Goal: Share content: Share content

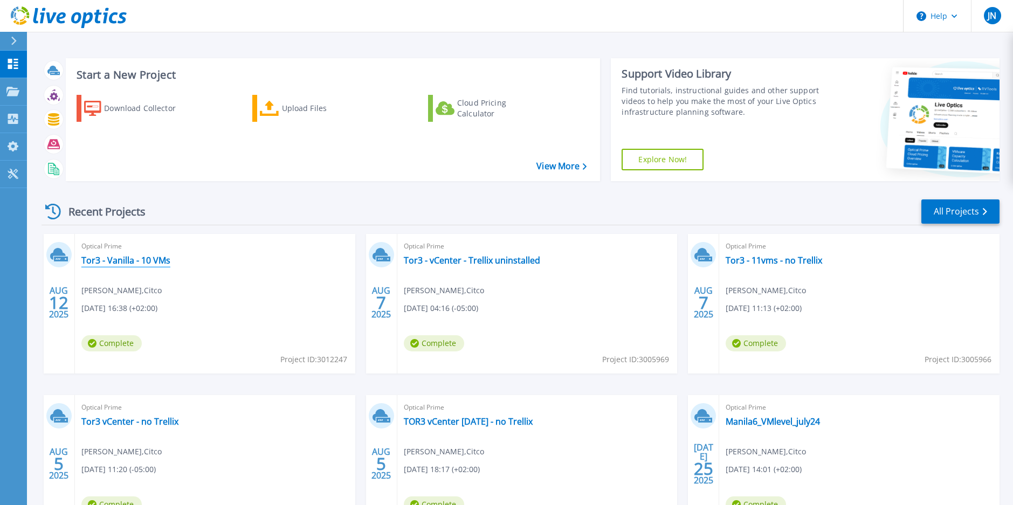
click at [141, 261] on link "Tor3 - Vanilla - 10 VMs" at bounding box center [125, 260] width 89 height 11
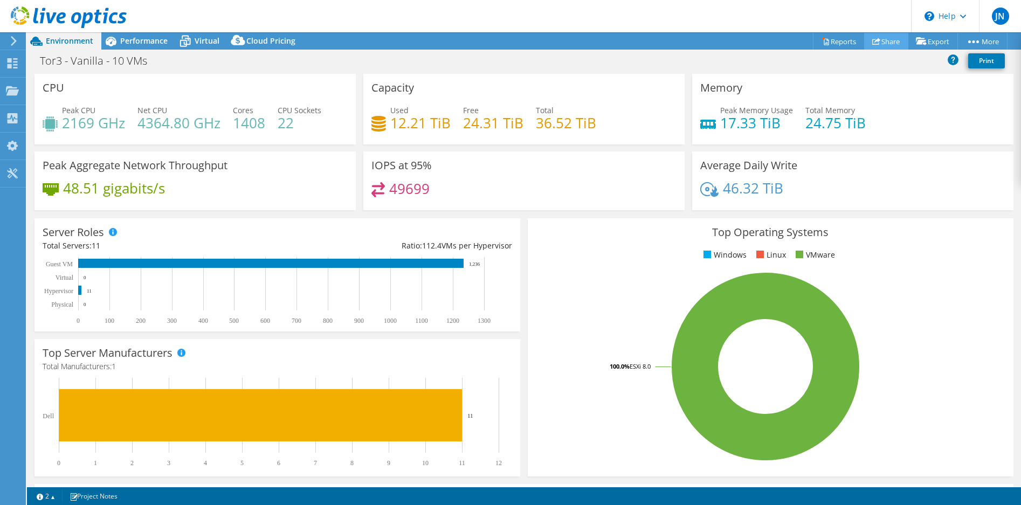
click at [875, 41] on link "Share" at bounding box center [886, 41] width 44 height 17
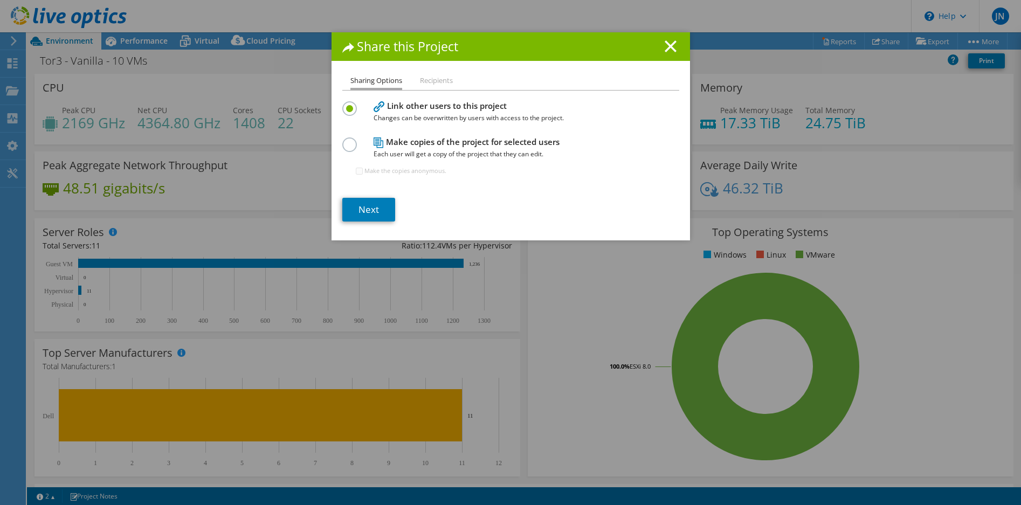
click at [435, 82] on li "Recipients" at bounding box center [436, 80] width 33 height 13
click at [433, 82] on li "Recipients" at bounding box center [436, 80] width 33 height 13
click at [373, 205] on link "Next" at bounding box center [368, 210] width 53 height 24
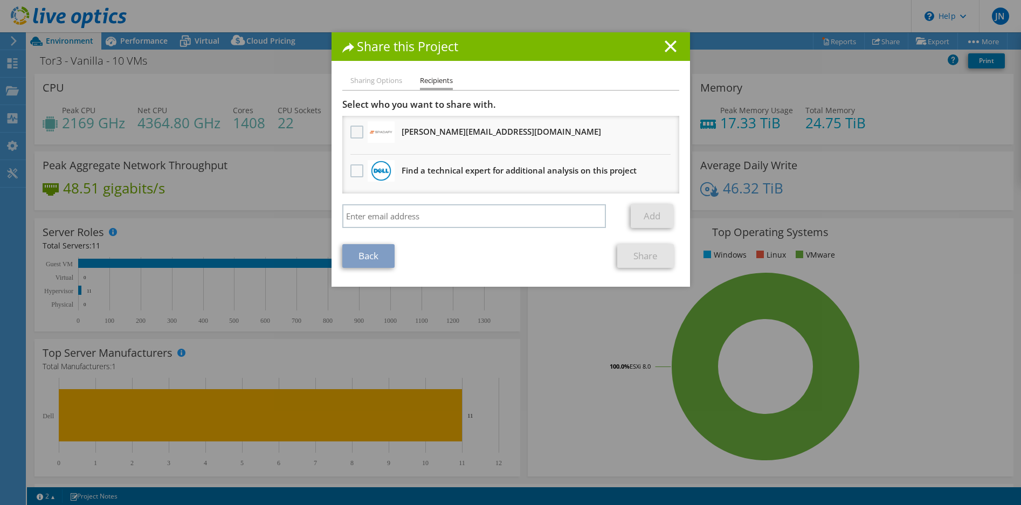
click at [355, 130] on label at bounding box center [358, 132] width 16 height 13
click at [0, 0] on input "checkbox" at bounding box center [0, 0] width 0 height 0
click at [635, 259] on link "Share" at bounding box center [645, 256] width 57 height 24
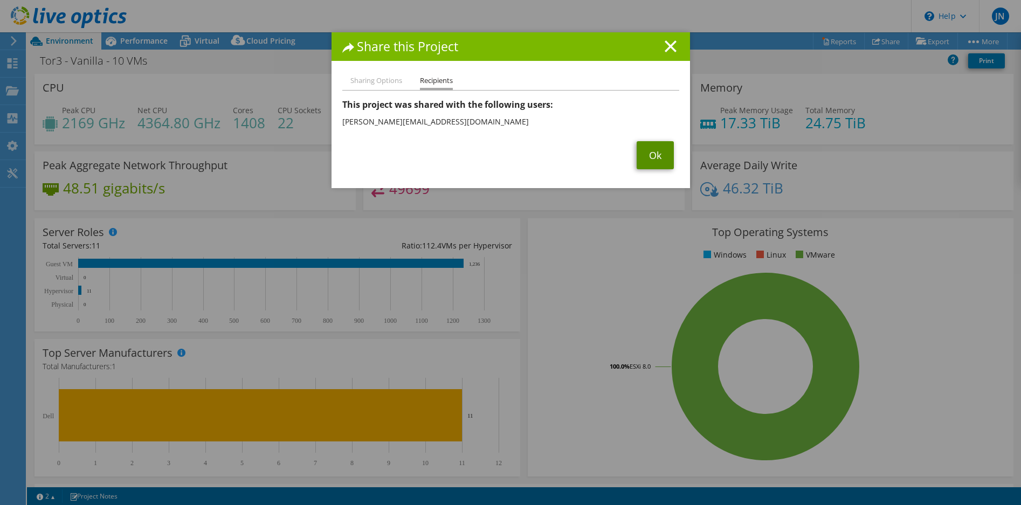
click at [652, 157] on link "Ok" at bounding box center [654, 155] width 37 height 28
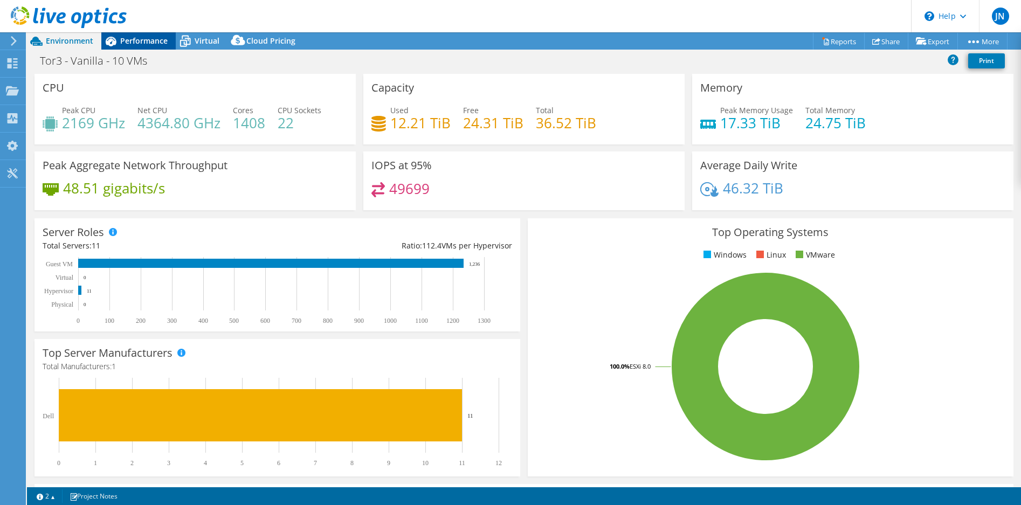
click at [129, 45] on span "Performance" at bounding box center [143, 41] width 47 height 10
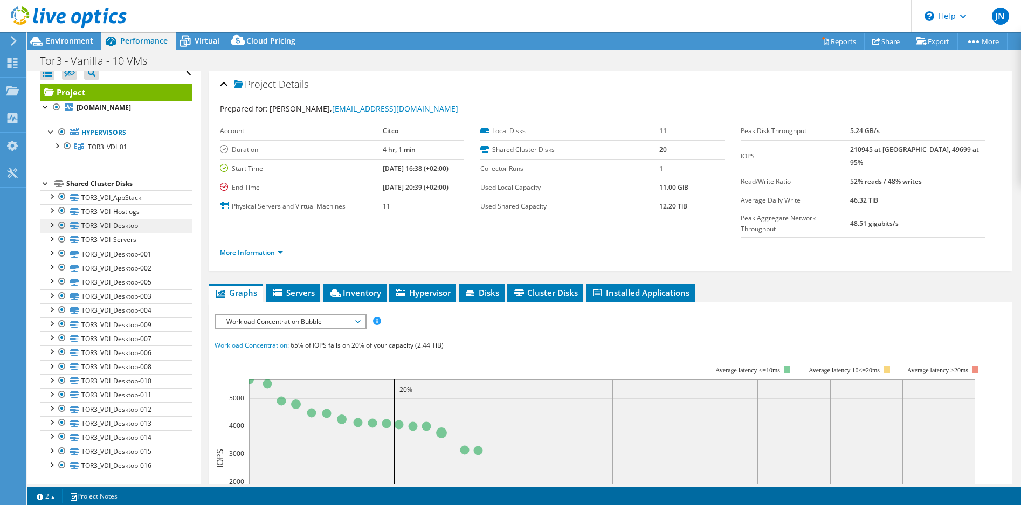
scroll to position [11, 0]
click at [45, 182] on div at bounding box center [45, 181] width 11 height 11
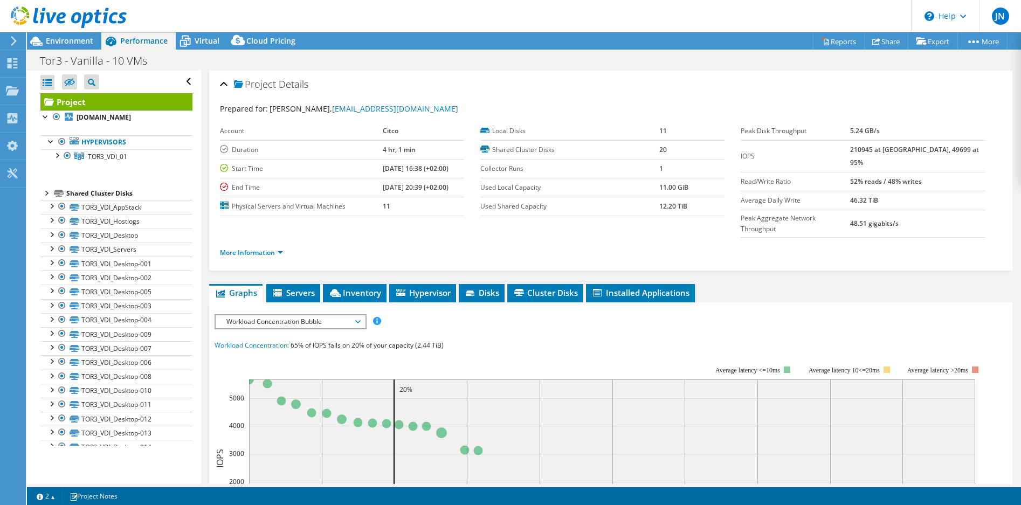
scroll to position [0, 0]
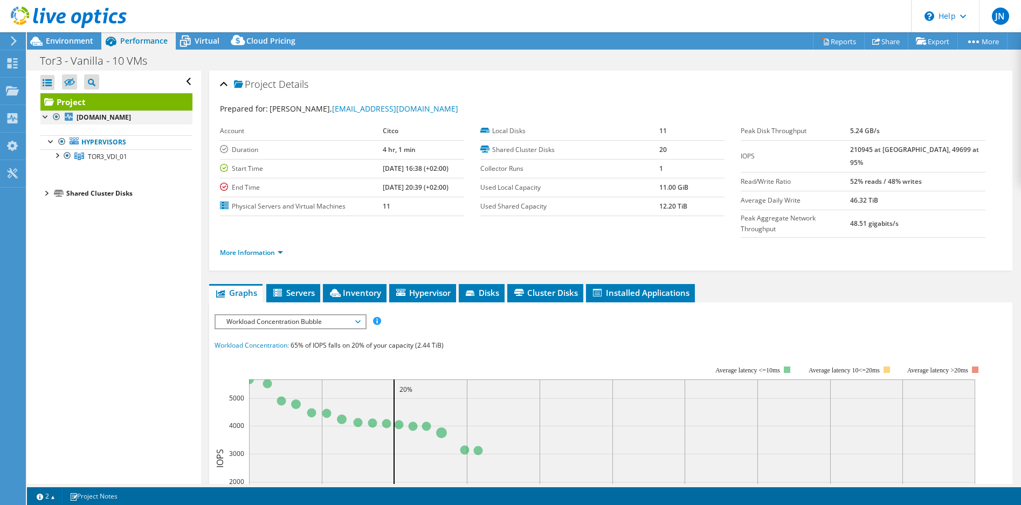
click at [44, 118] on div at bounding box center [45, 115] width 11 height 11
click at [44, 116] on div at bounding box center [45, 115] width 11 height 11
click at [56, 155] on div at bounding box center [56, 154] width 11 height 11
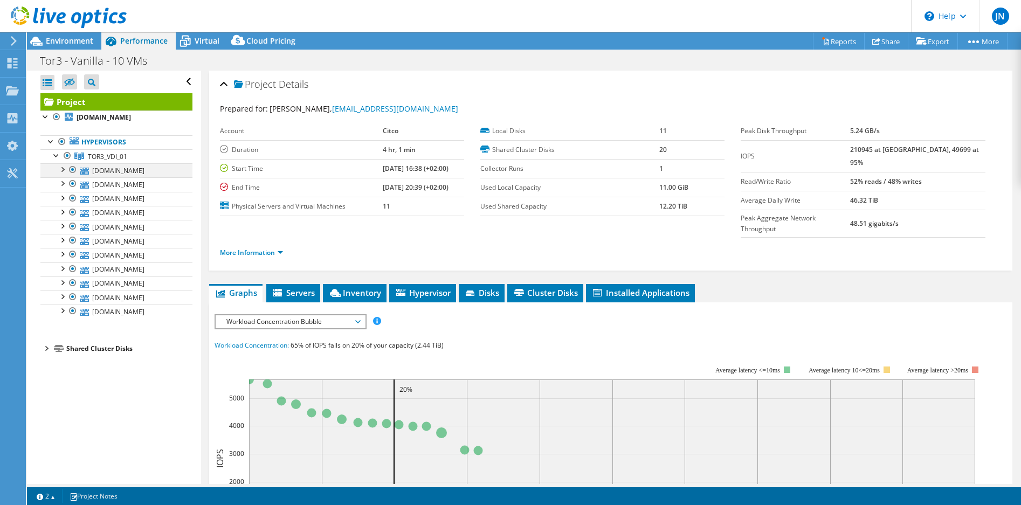
click at [63, 173] on div at bounding box center [62, 168] width 11 height 11
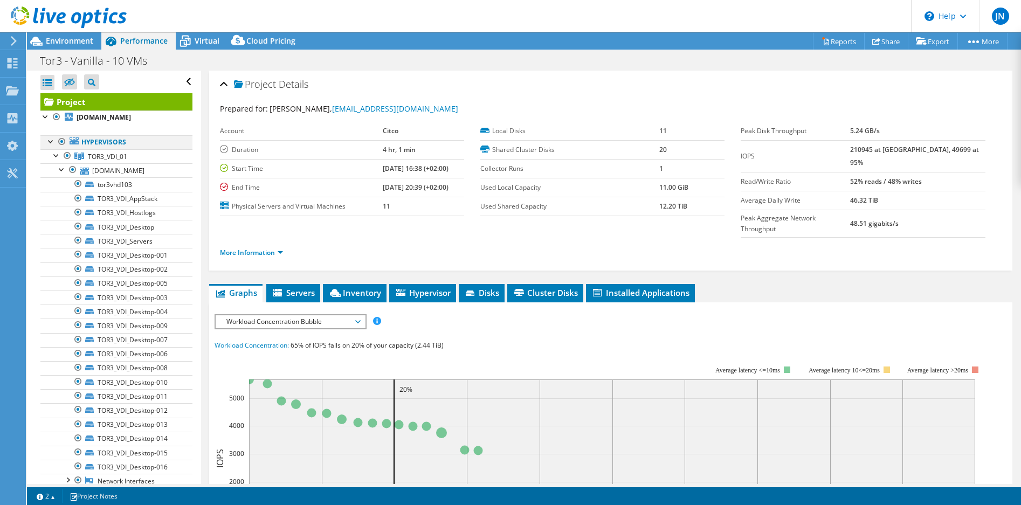
click at [61, 143] on div at bounding box center [62, 141] width 11 height 13
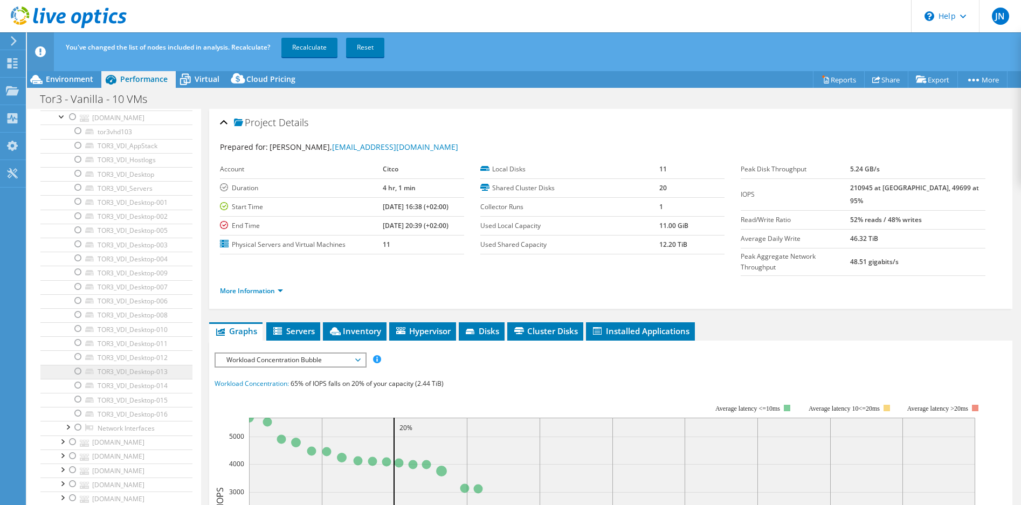
scroll to position [87, 0]
click at [64, 121] on div at bounding box center [62, 120] width 11 height 11
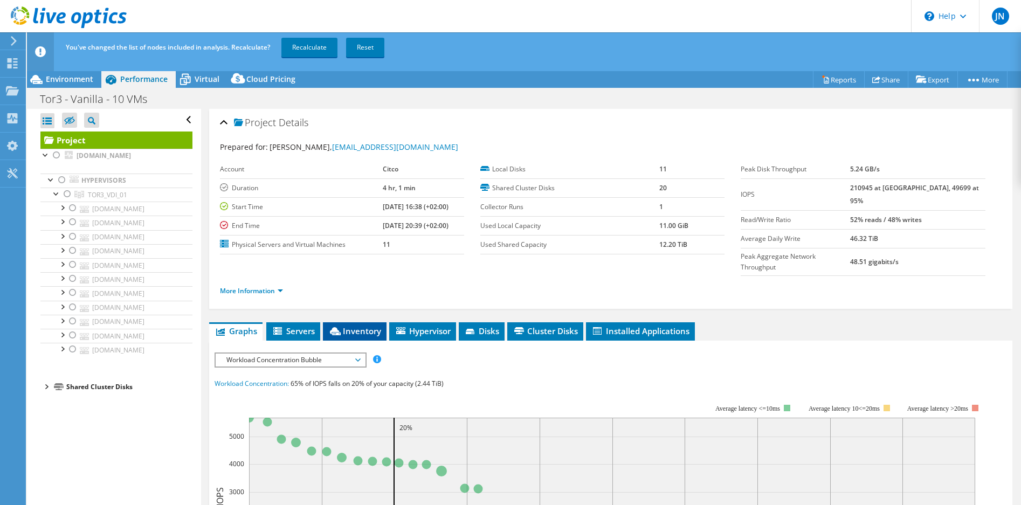
click at [352, 326] on span "Inventory" at bounding box center [354, 331] width 53 height 11
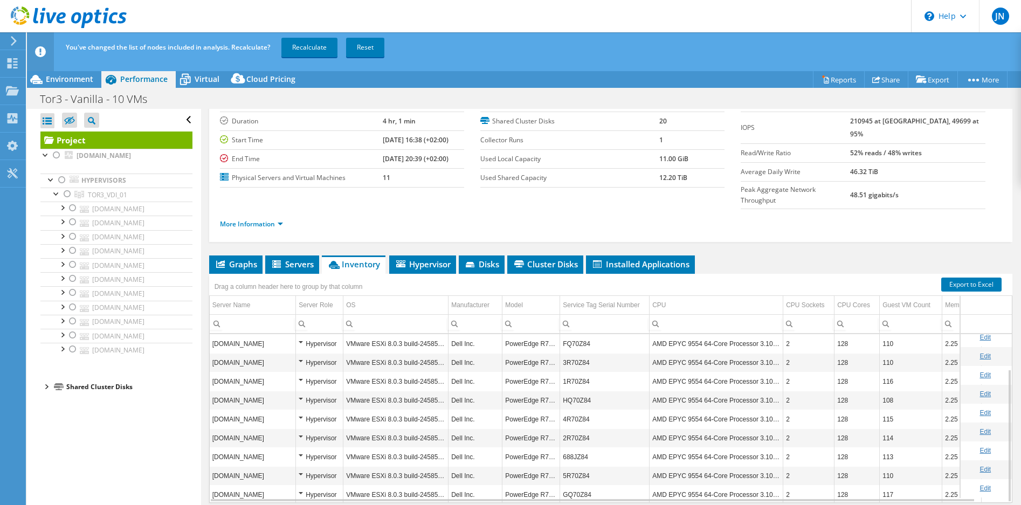
scroll to position [44, 0]
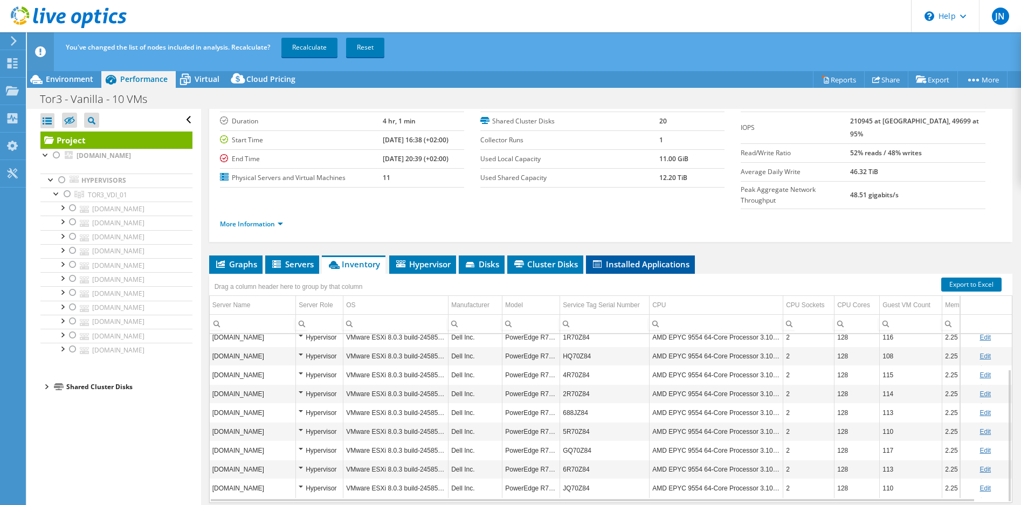
click at [629, 259] on span "Installed Applications" at bounding box center [640, 264] width 98 height 11
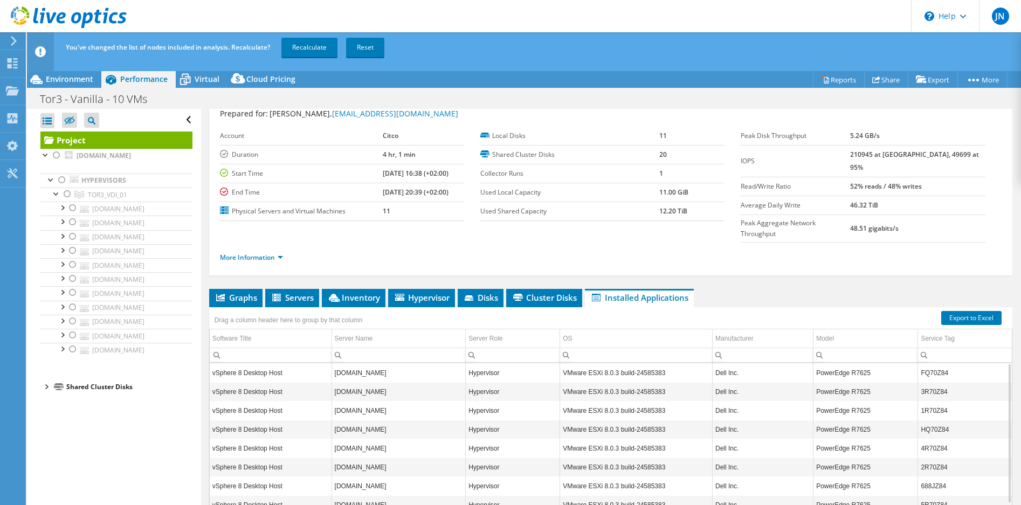
scroll to position [0, 0]
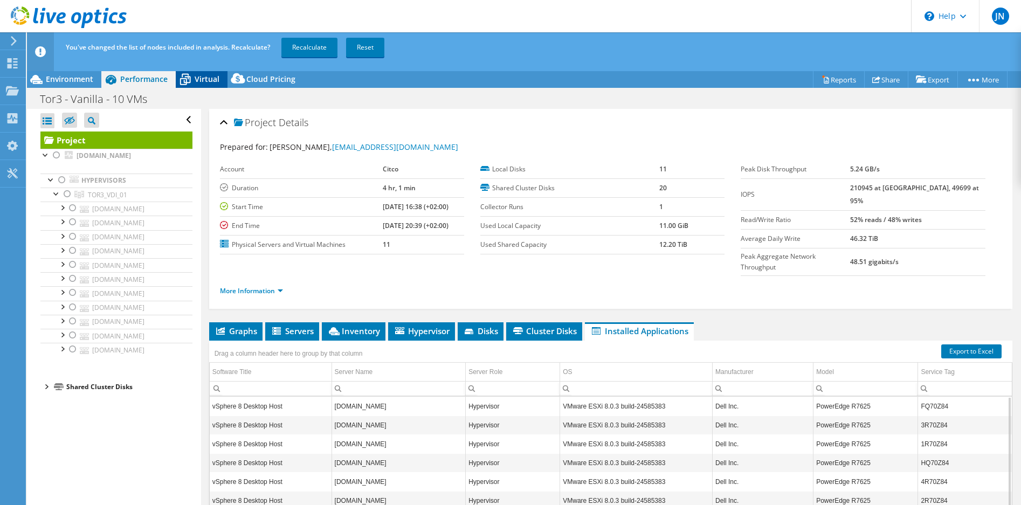
click at [198, 81] on span "Virtual" at bounding box center [207, 79] width 25 height 10
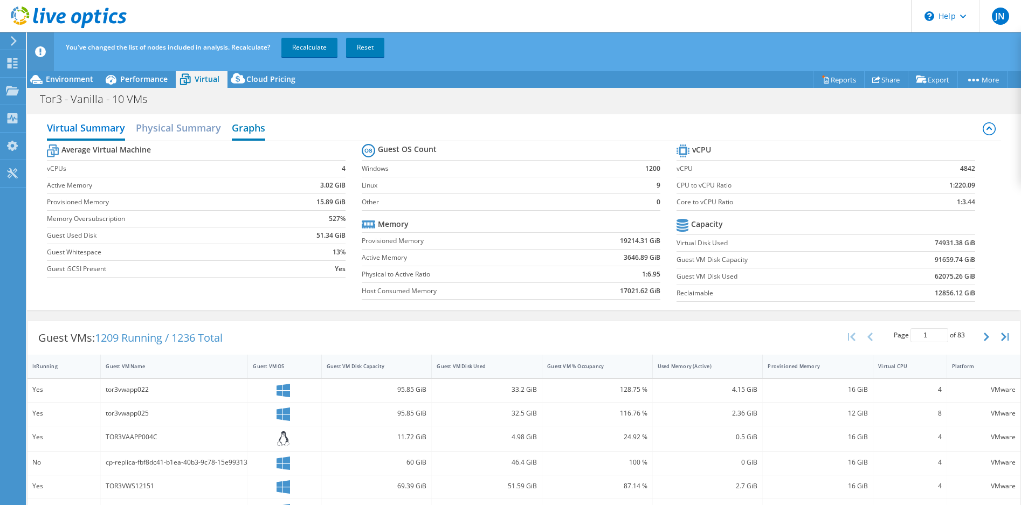
click at [244, 129] on h2 "Graphs" at bounding box center [248, 129] width 33 height 24
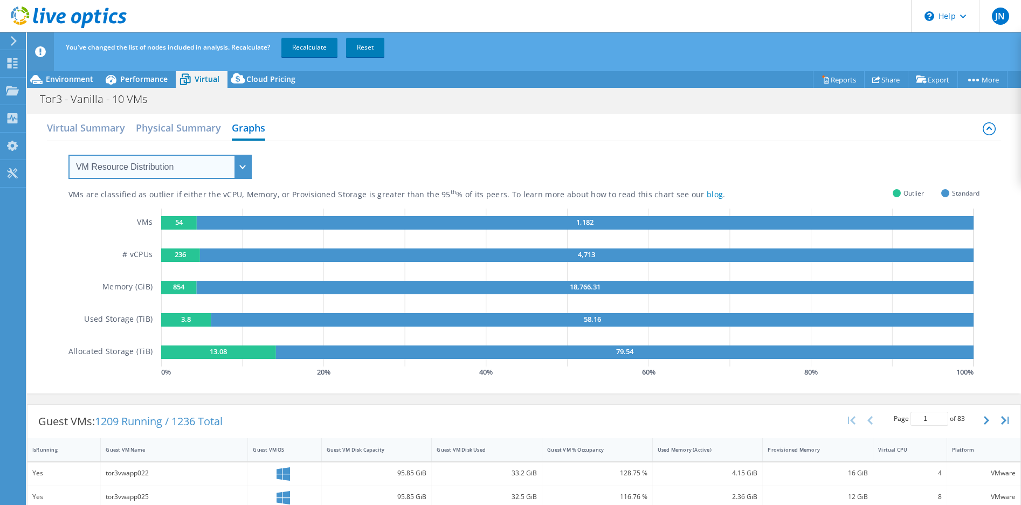
click at [246, 167] on select "VM Resource Distribution Provisioning Contrast Over Provisioning" at bounding box center [159, 167] width 183 height 24
click at [318, 154] on div "VMs are classified as outlier if either the vCPU, Memory, or Provisioned Storag…" at bounding box center [523, 260] width 911 height 239
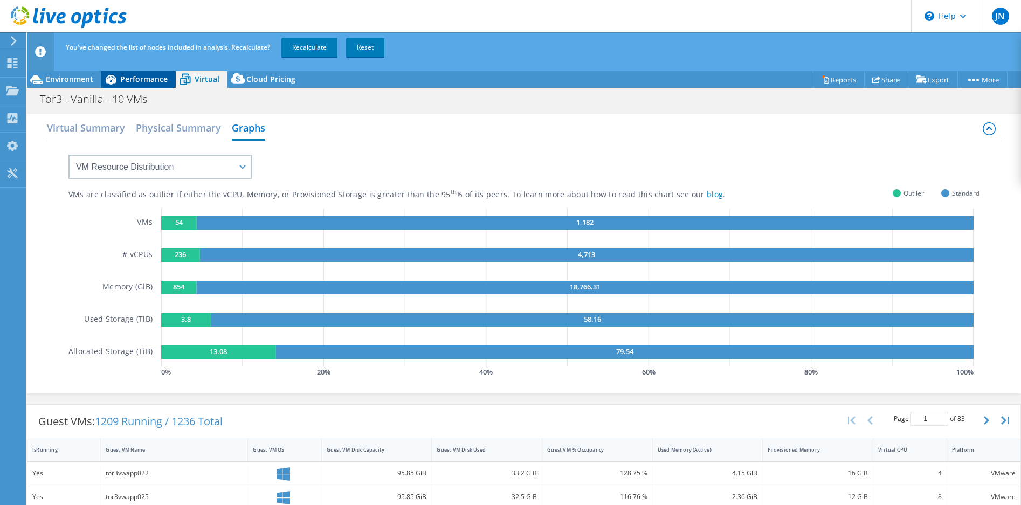
click at [132, 82] on span "Performance" at bounding box center [143, 79] width 47 height 10
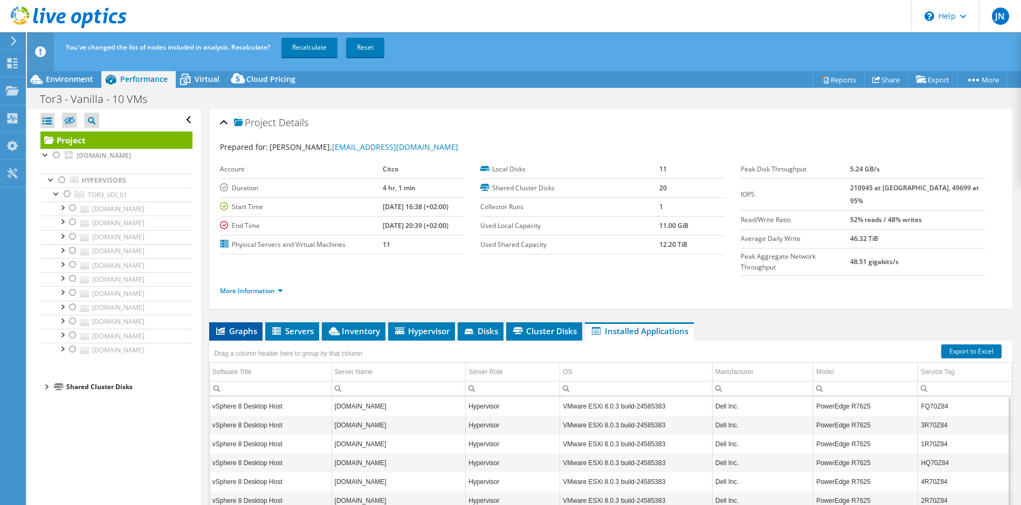
click at [230, 326] on span "Graphs" at bounding box center [235, 331] width 43 height 11
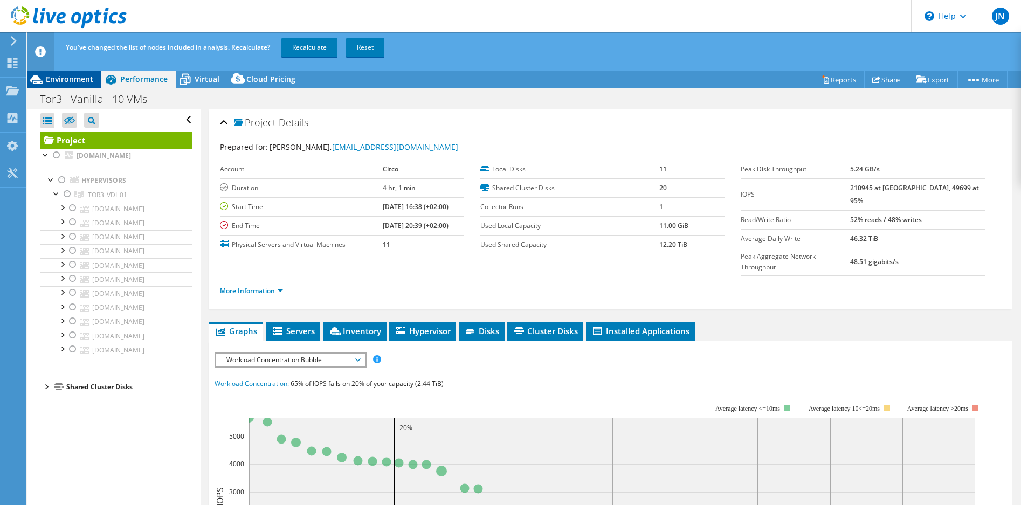
click at [75, 81] on span "Environment" at bounding box center [69, 79] width 47 height 10
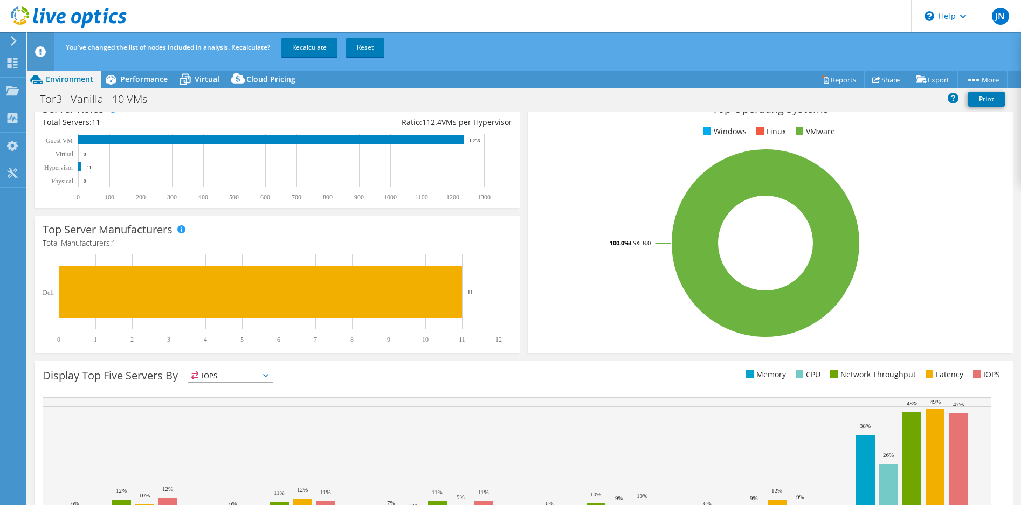
scroll to position [214, 0]
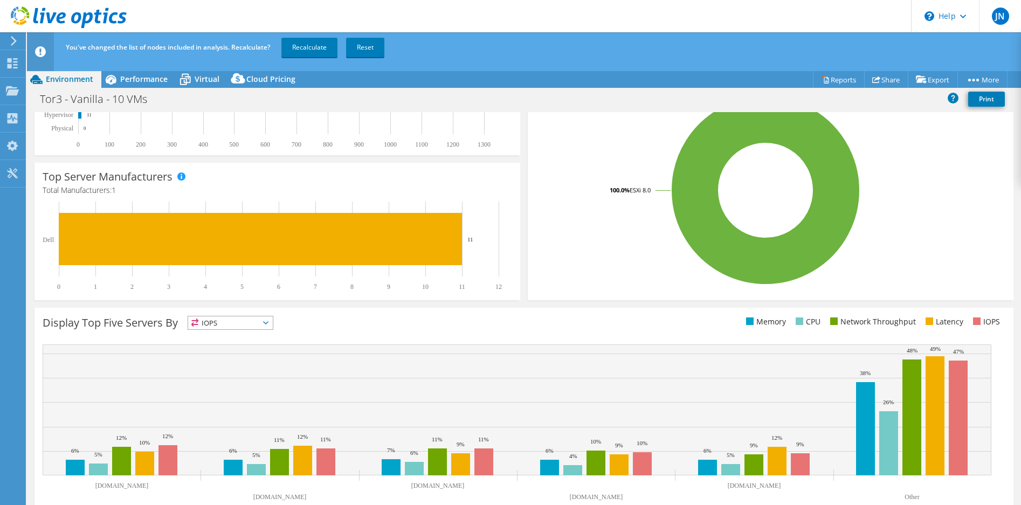
click at [271, 324] on span "IOPS" at bounding box center [230, 322] width 85 height 13
click at [338, 325] on div "Display Top Five Servers By IOPS IOPS" at bounding box center [283, 325] width 481 height 18
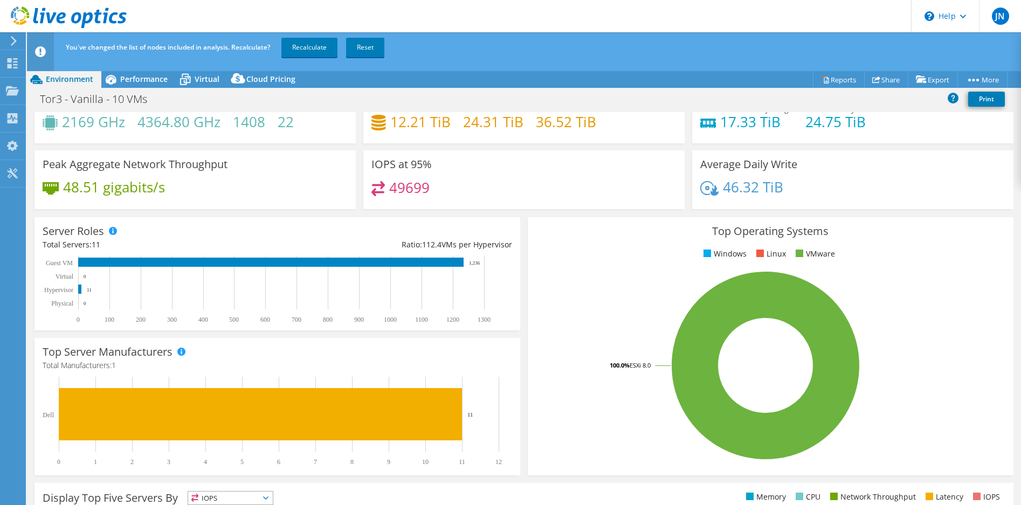
scroll to position [0, 0]
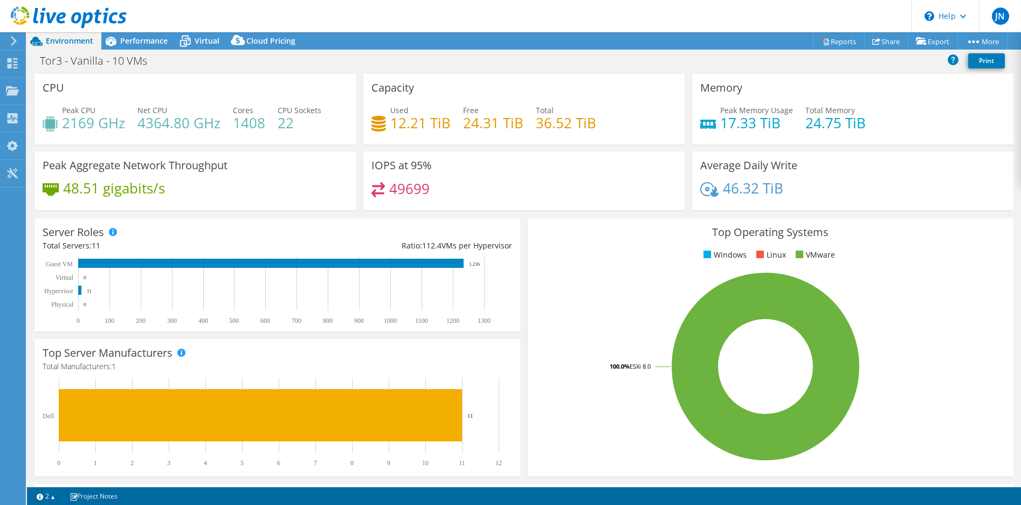
select select "USD"
